Goal: Answer question/provide support: Share knowledge or assist other users

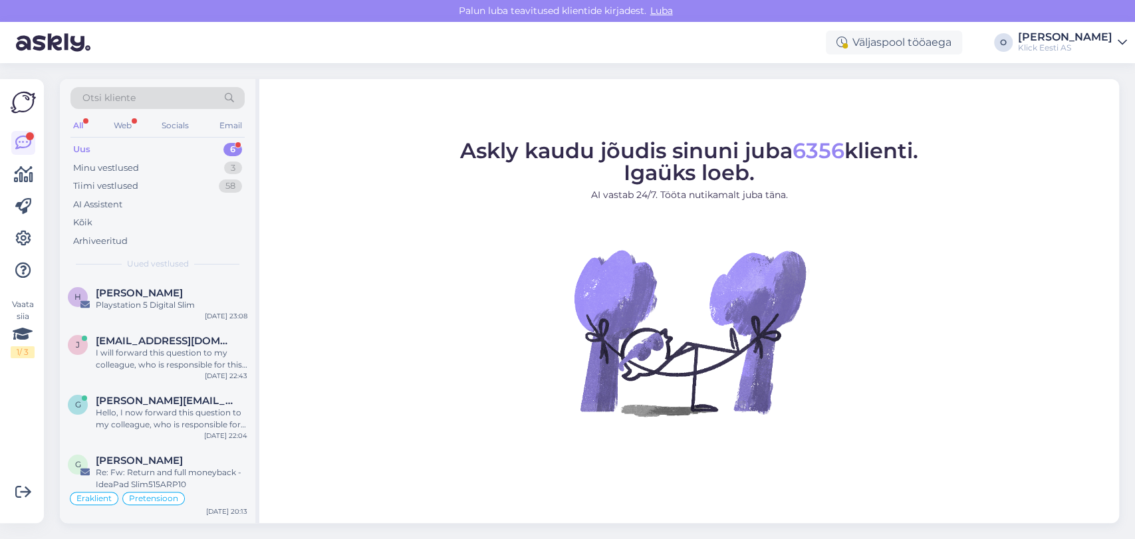
click at [122, 146] on div "Uus 6" at bounding box center [157, 149] width 174 height 19
click at [128, 301] on div "Playstation 5 Digital Slim" at bounding box center [172, 305] width 152 height 12
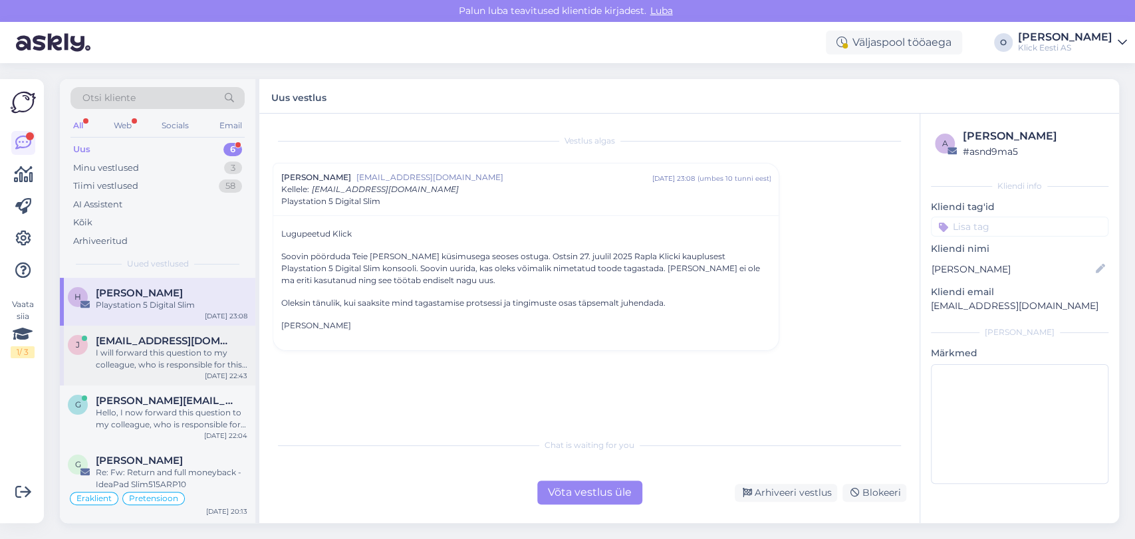
click at [132, 353] on div "I will forward this question to my colleague, who is responsible for this. The …" at bounding box center [172, 359] width 152 height 24
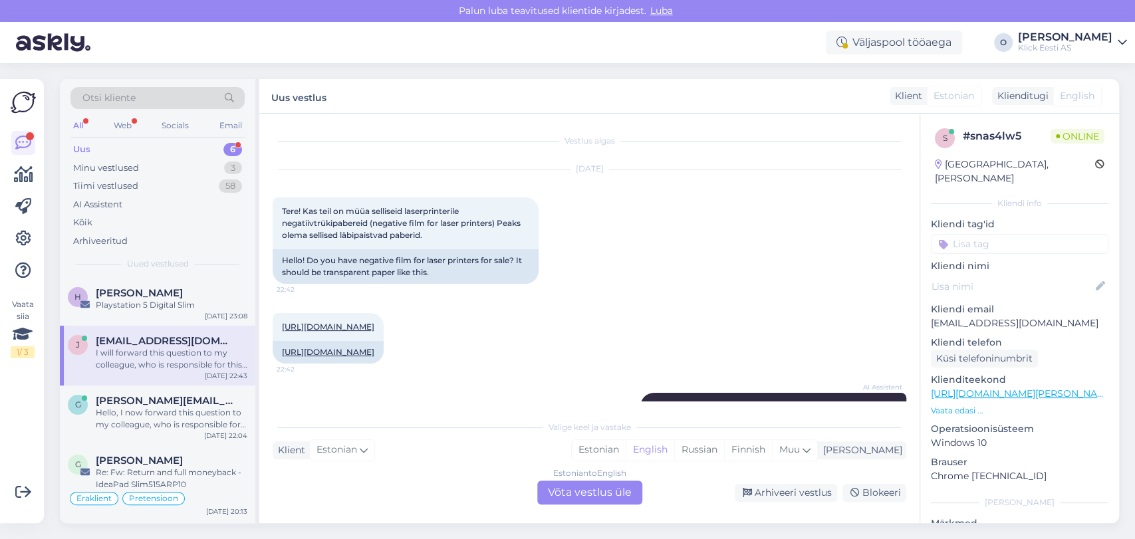
scroll to position [165, 0]
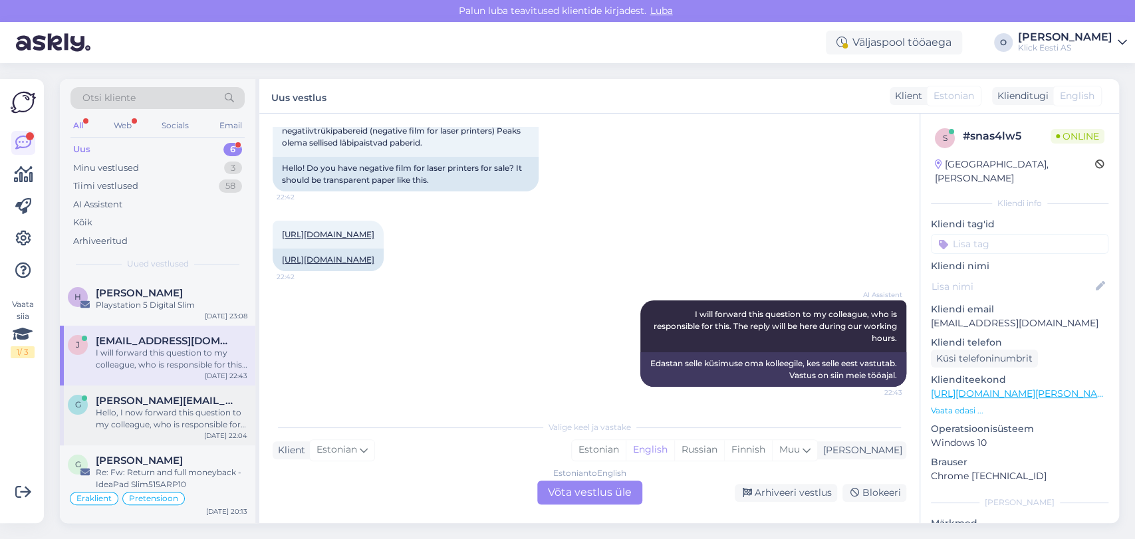
click at [126, 402] on span "[PERSON_NAME][EMAIL_ADDRESS][DOMAIN_NAME]" at bounding box center [165, 401] width 138 height 12
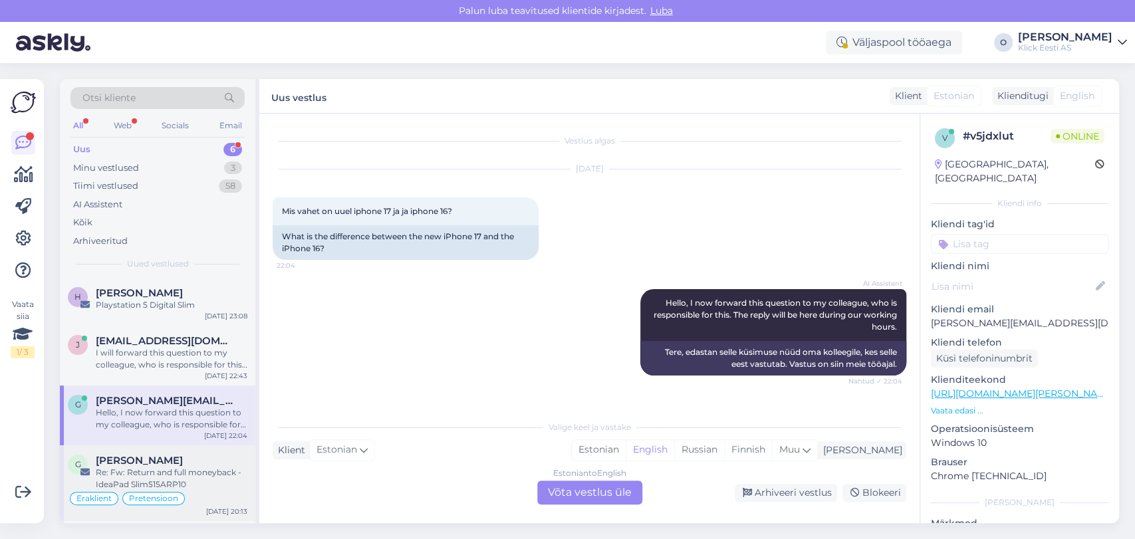
click at [123, 459] on span "[PERSON_NAME]" at bounding box center [139, 461] width 87 height 12
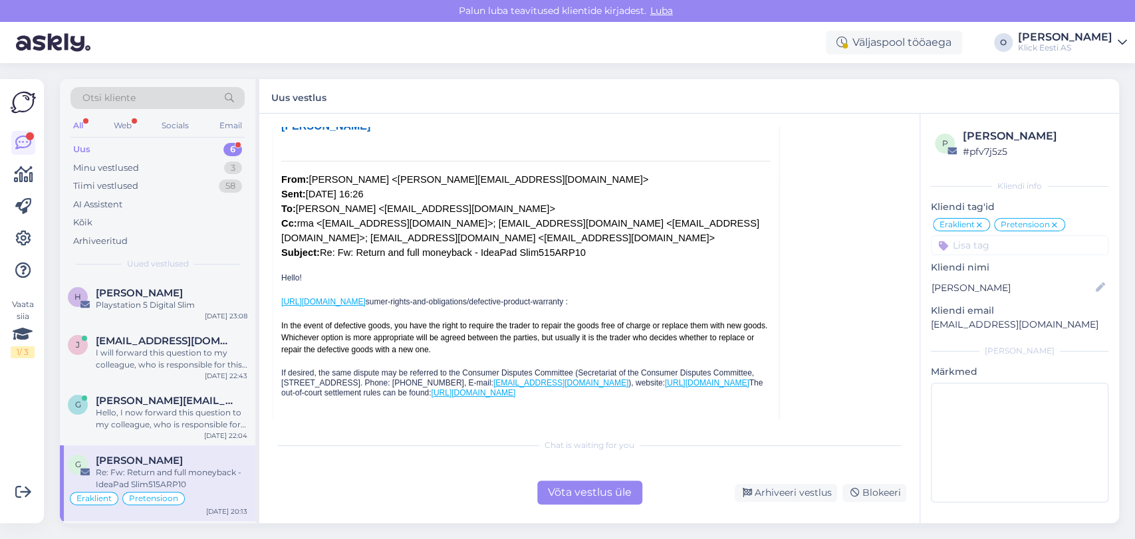
scroll to position [1826, 0]
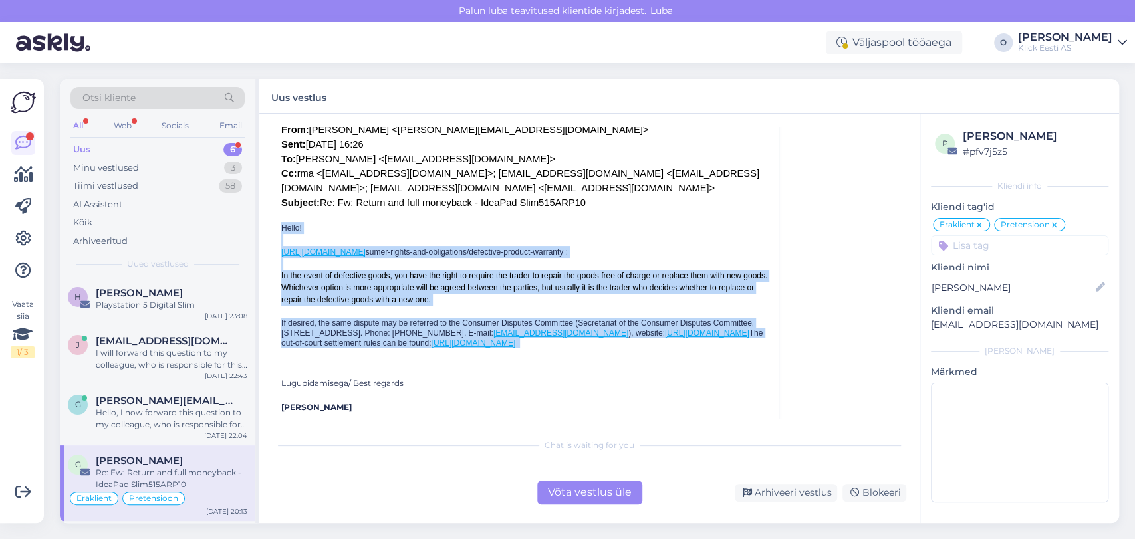
drag, startPoint x: 281, startPoint y: 164, endPoint x: 562, endPoint y: 293, distance: 309.7
click at [562, 293] on div "Hello! [URL][DOMAIN_NAME] sumer-rights-and-obligations/defective-product-warran…" at bounding box center [525, 419] width 489 height 395
copy div "Hello! [URL][DOMAIN_NAME] sumer-rights-and-obligations/defective-product-warran…"
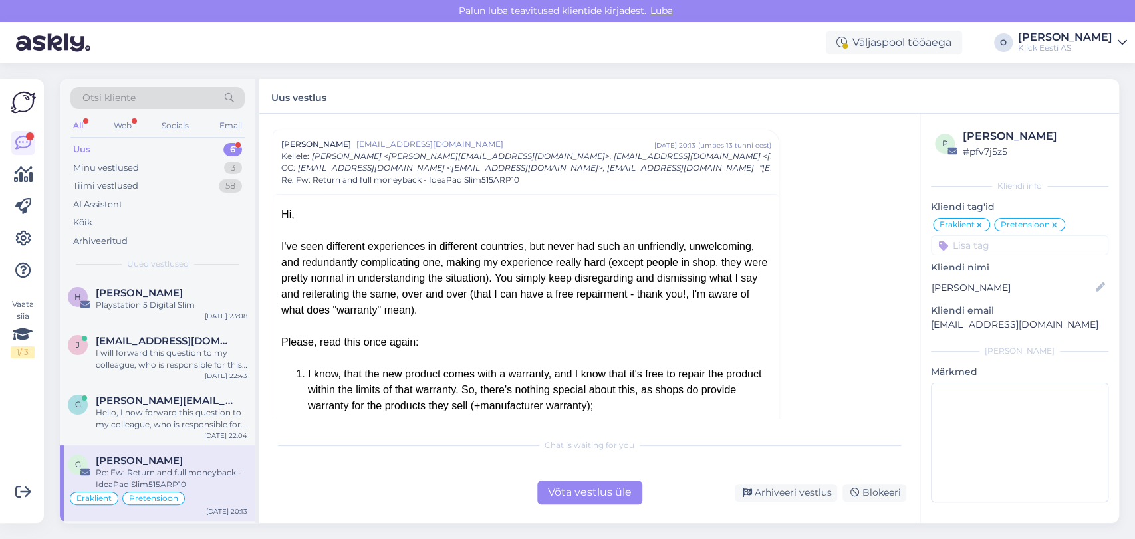
scroll to position [437, 0]
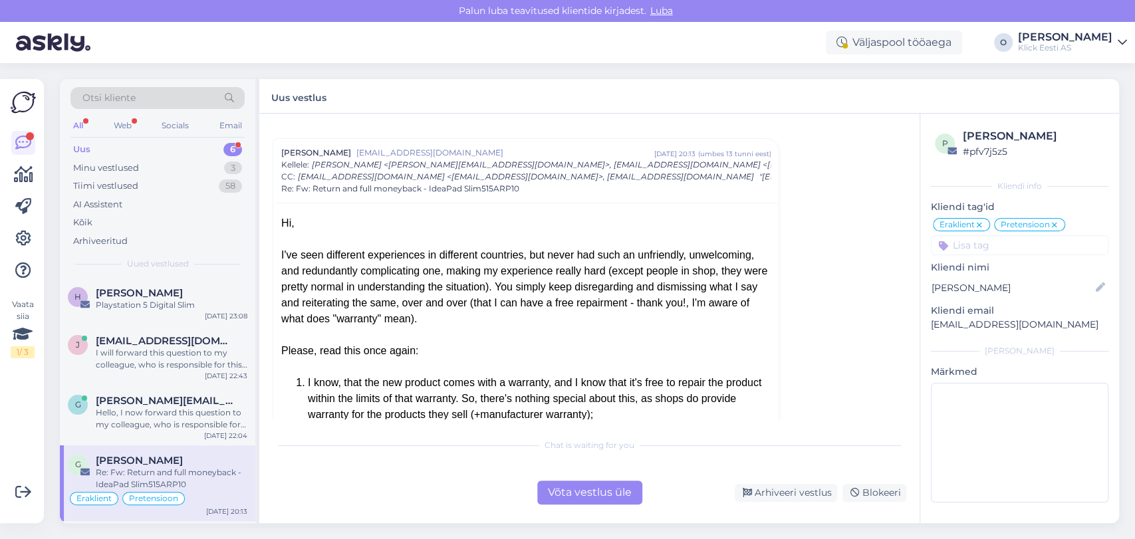
click at [282, 226] on div "Hi," at bounding box center [525, 223] width 489 height 16
drag, startPoint x: 282, startPoint y: 226, endPoint x: 399, endPoint y: 261, distance: 122.0
click at [440, 292] on div "I've seen different experiences in different countries, but never had such an u…" at bounding box center [525, 287] width 489 height 80
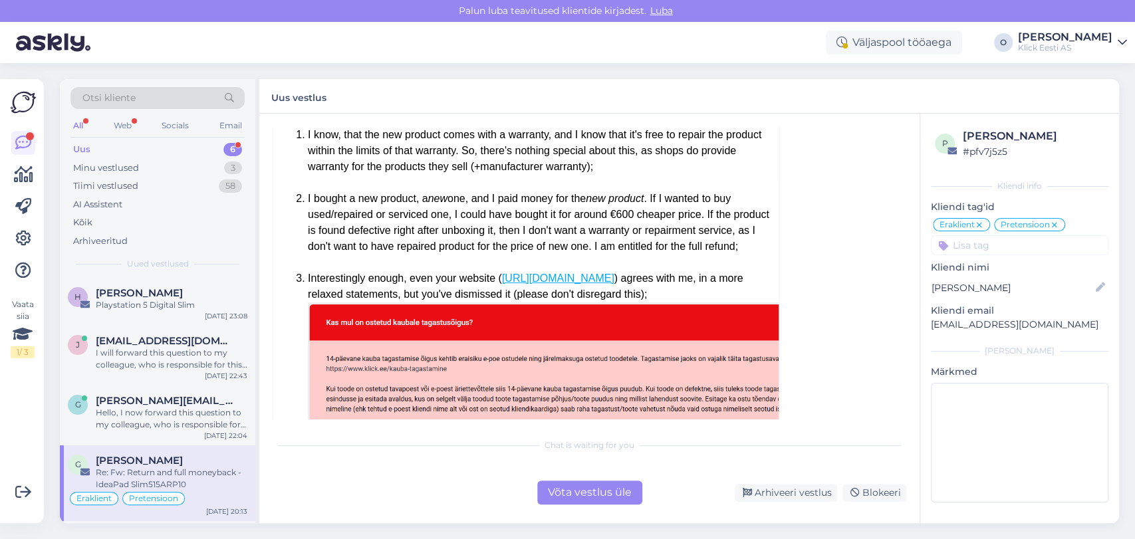
scroll to position [570, 0]
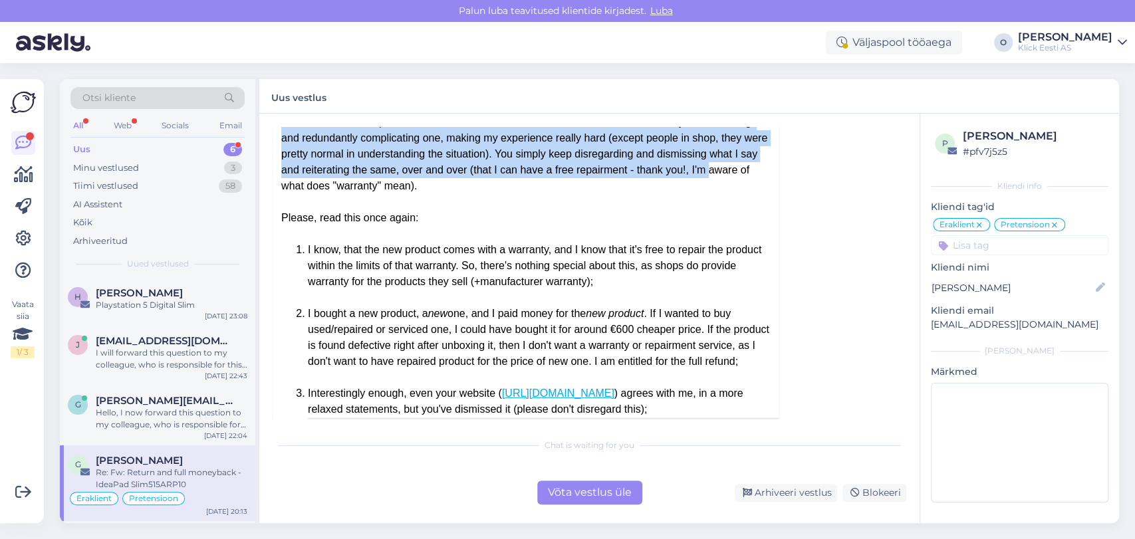
drag, startPoint x: 280, startPoint y: 225, endPoint x: 632, endPoint y: 404, distance: 394.6
copy div "Lo, I'do sita consectet adipiscinge se doeiusmod temporinc, utl etdol mag aliq …"
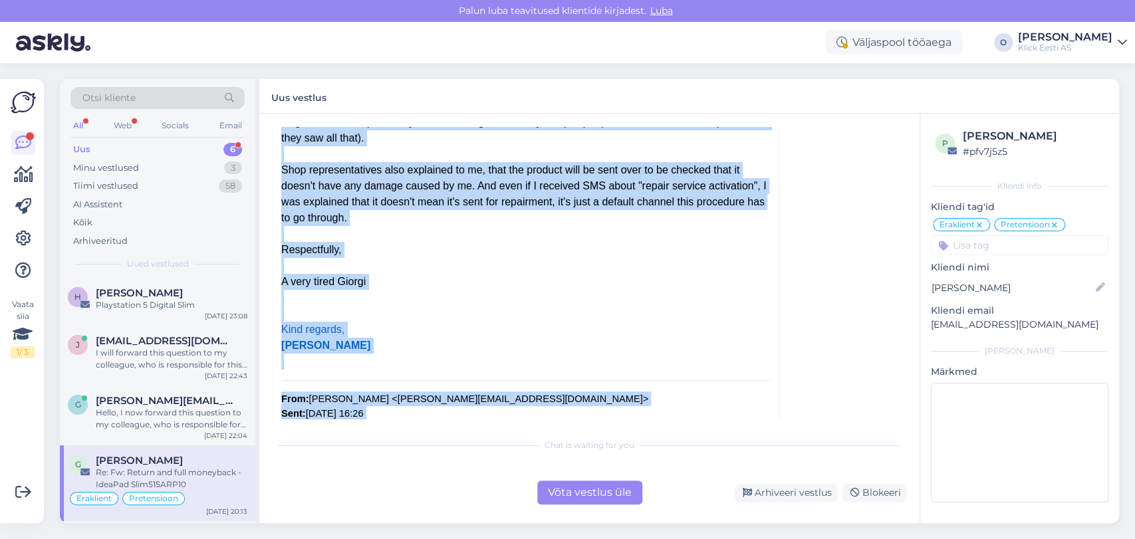
scroll to position [1608, 0]
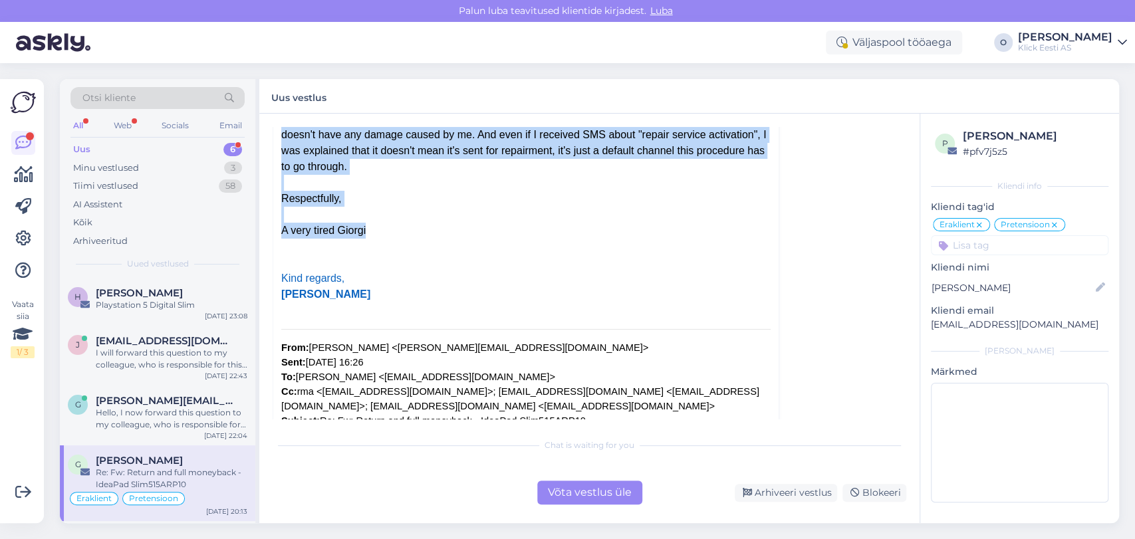
drag, startPoint x: 308, startPoint y: 158, endPoint x: 647, endPoint y: 197, distance: 341.4
copy div "Loremi do sit ame, con adi elit seddoeius tempor: in'u lab etdo magna aliqu eni…"
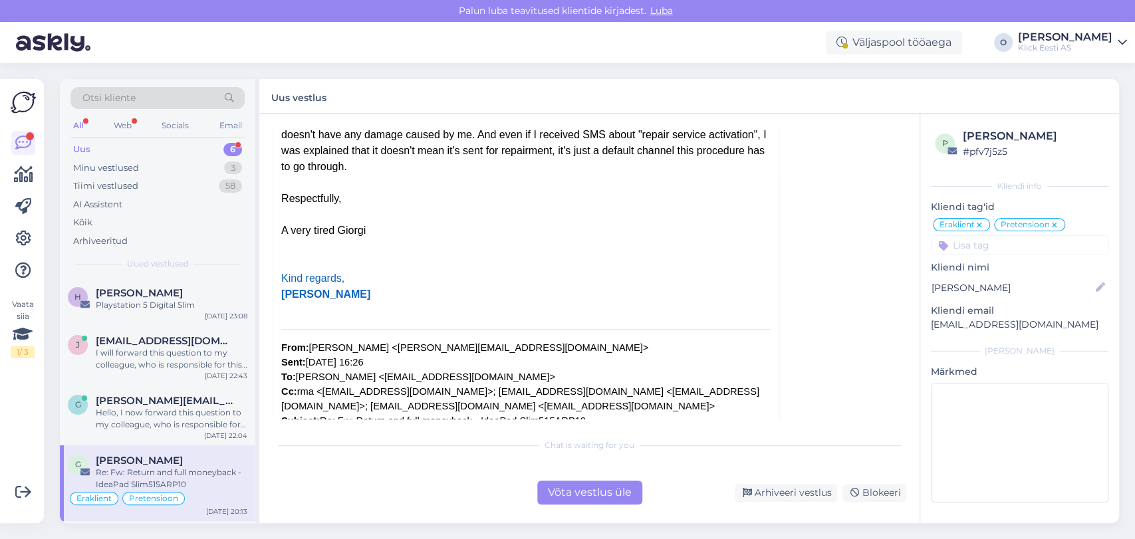
click at [176, 455] on div "[PERSON_NAME]" at bounding box center [172, 461] width 152 height 12
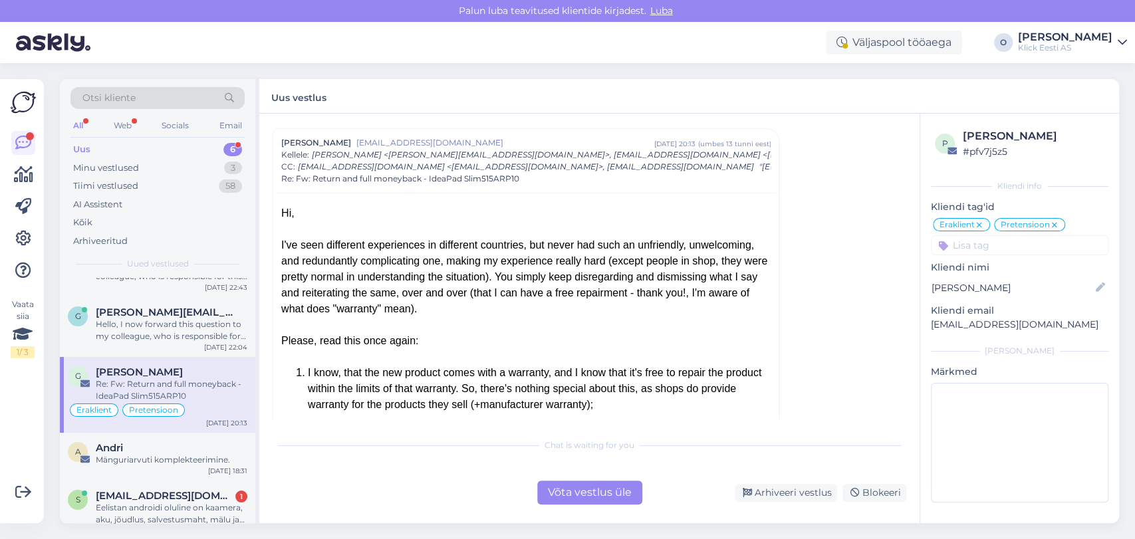
scroll to position [106, 0]
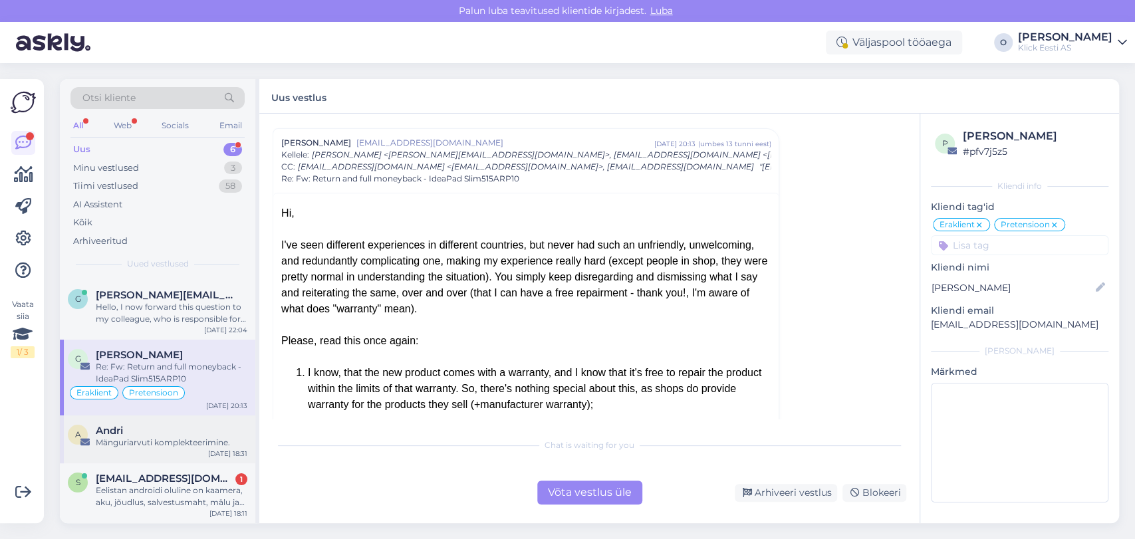
click at [165, 430] on div "Andri" at bounding box center [172, 431] width 152 height 12
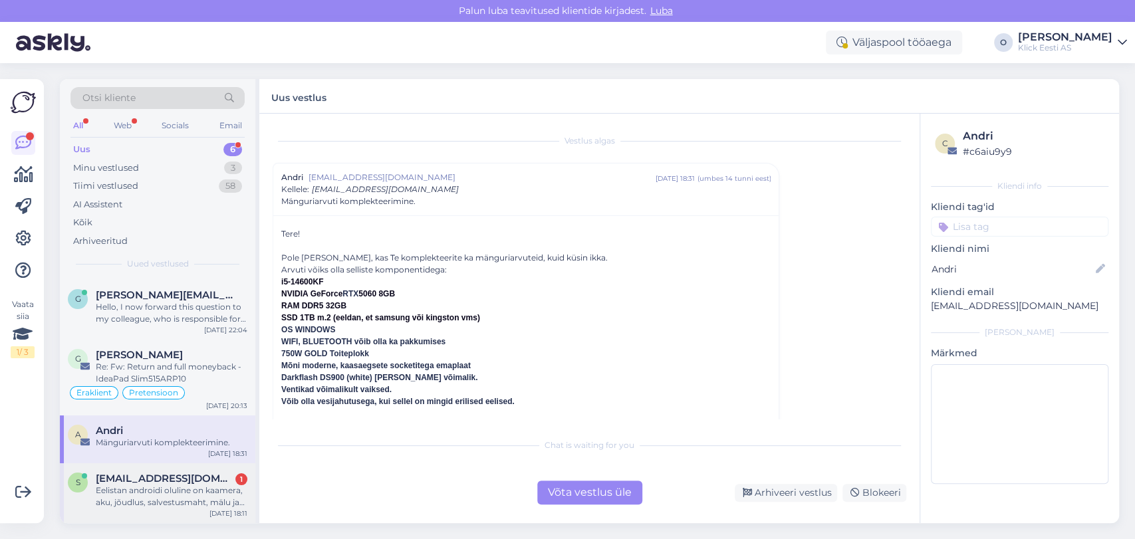
click at [166, 473] on span "[EMAIL_ADDRESS][DOMAIN_NAME]" at bounding box center [165, 479] width 138 height 12
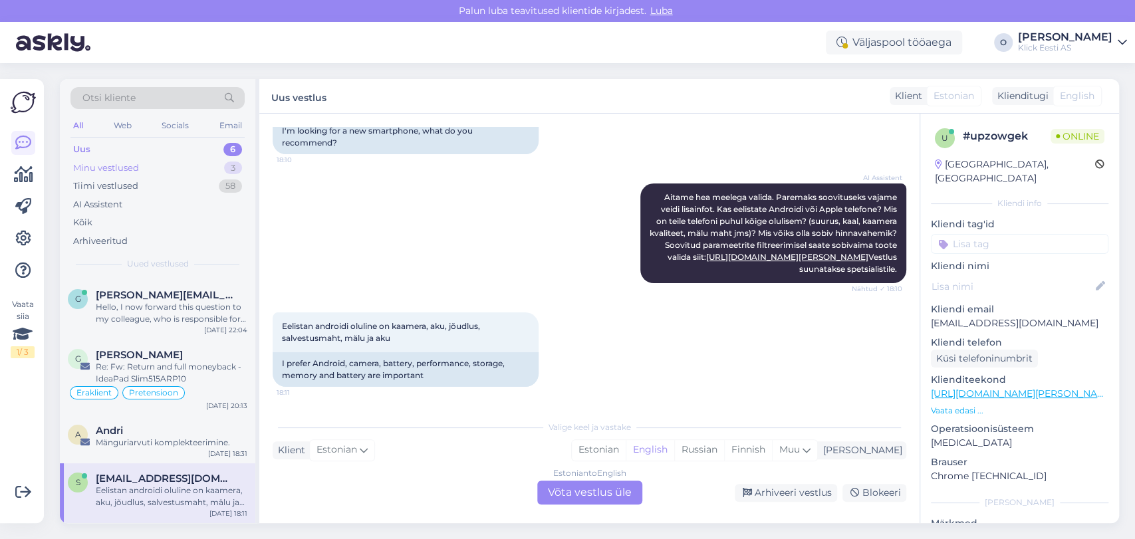
click at [156, 167] on div "Minu vestlused 3" at bounding box center [157, 168] width 174 height 19
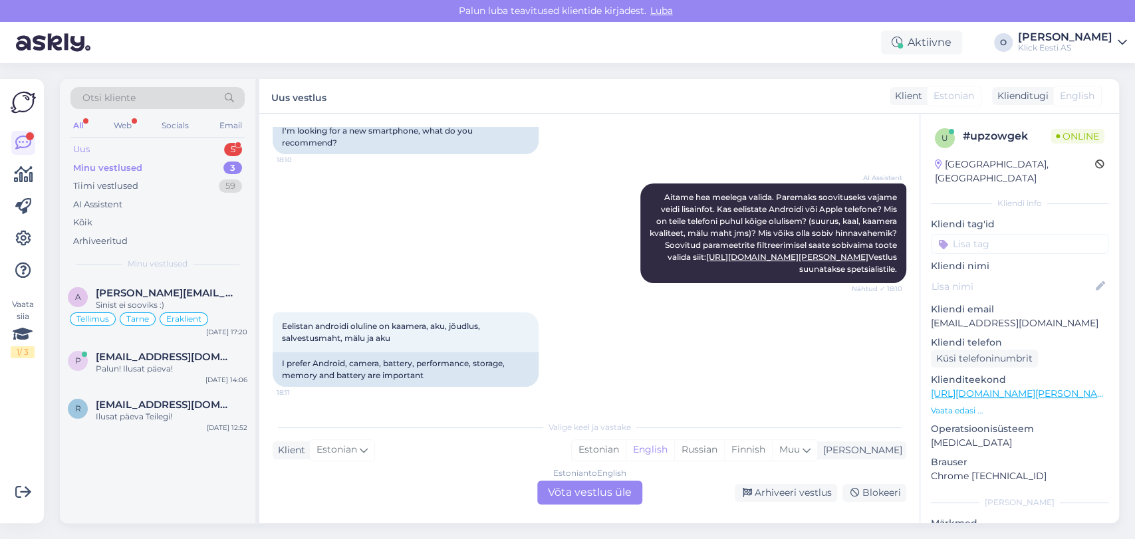
click at [128, 151] on div "Uus 5" at bounding box center [157, 149] width 174 height 19
